Goal: Find specific page/section: Find specific page/section

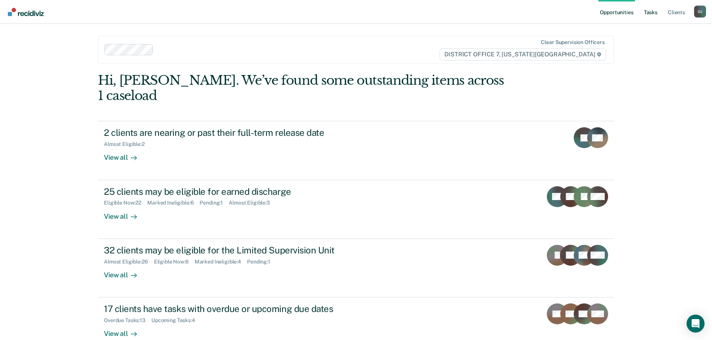
click at [646, 13] on link "Tasks" at bounding box center [650, 12] width 16 height 24
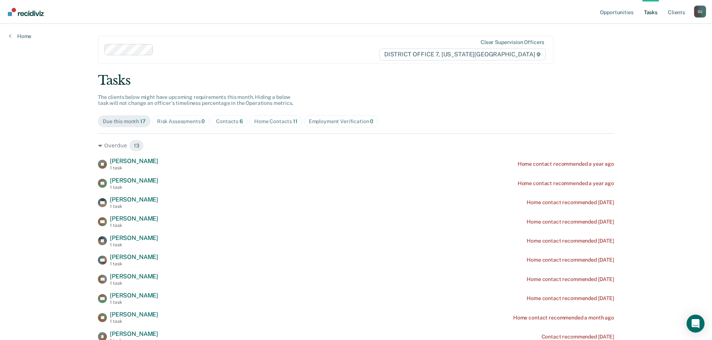
click at [276, 123] on div "Home Contacts 11" at bounding box center [275, 121] width 43 height 6
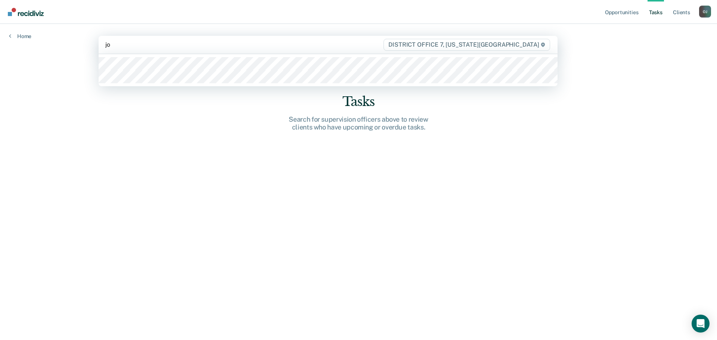
type input "j"
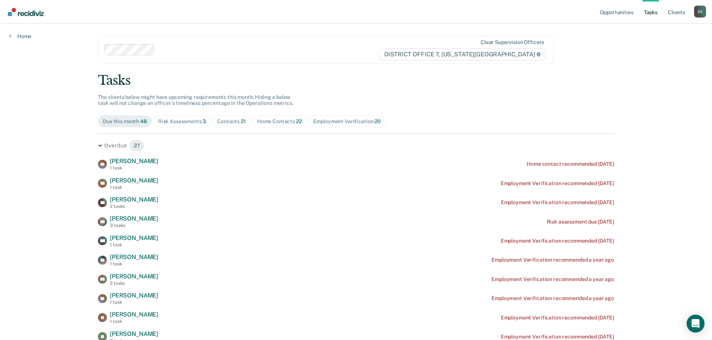
click at [277, 121] on div "Home Contacts 22" at bounding box center [279, 121] width 45 height 6
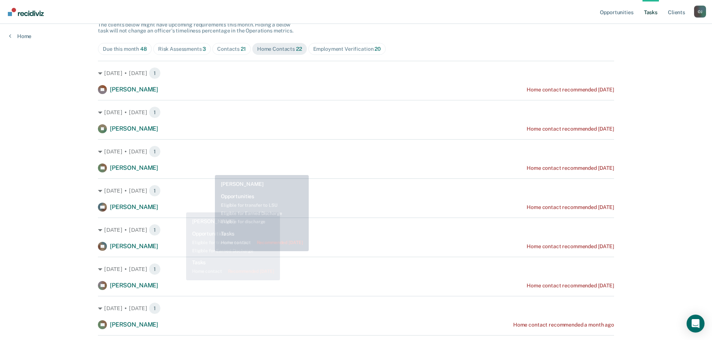
scroll to position [71, 0]
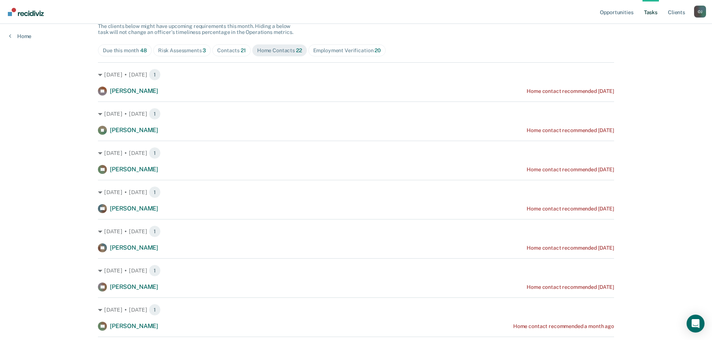
click at [231, 50] on div "Contacts 21" at bounding box center [231, 50] width 29 height 6
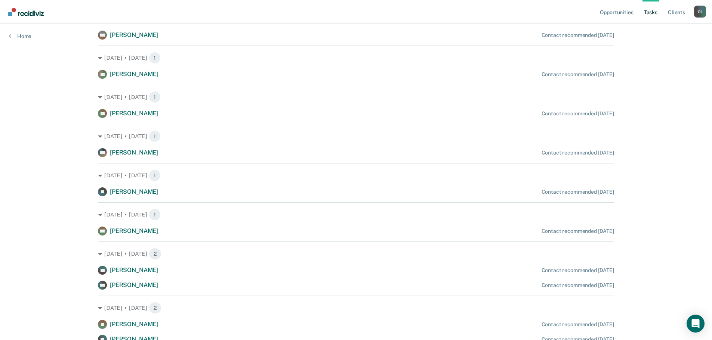
scroll to position [258, 0]
